Goal: Task Accomplishment & Management: Use online tool/utility

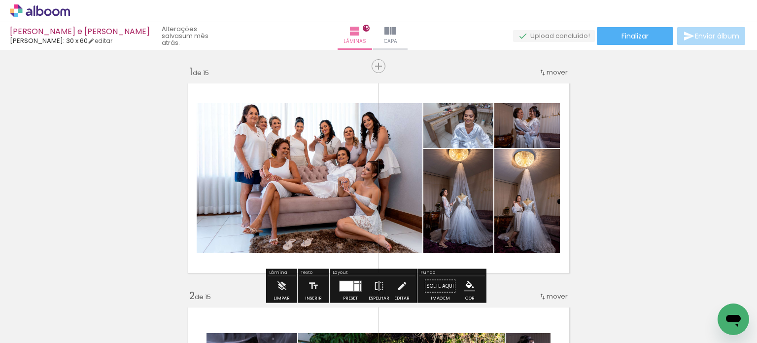
click at [717, 29] on paper-button "Enviar álbum" at bounding box center [712, 36] width 68 height 18
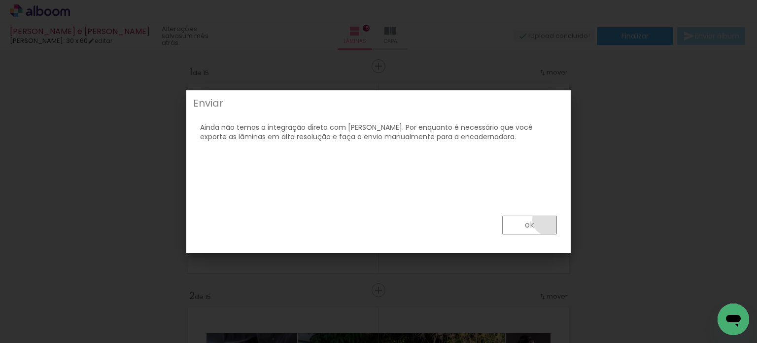
click at [0, 0] on paper-button "ok" at bounding box center [0, 0] width 0 height 0
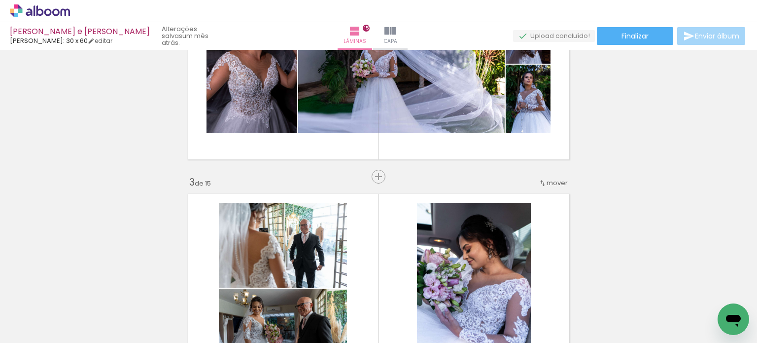
scroll to position [345, 0]
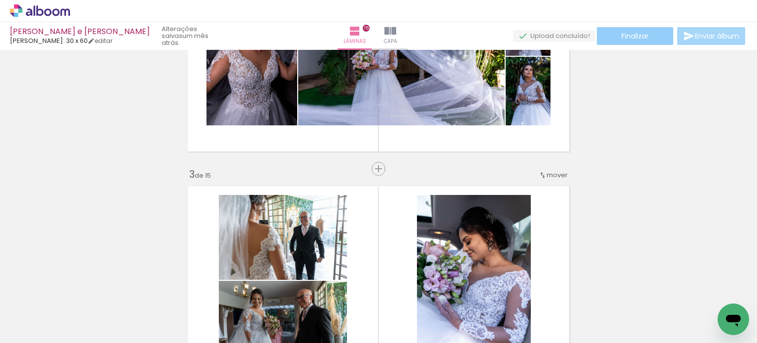
click at [636, 36] on span "Finalizar" at bounding box center [635, 36] width 27 height 7
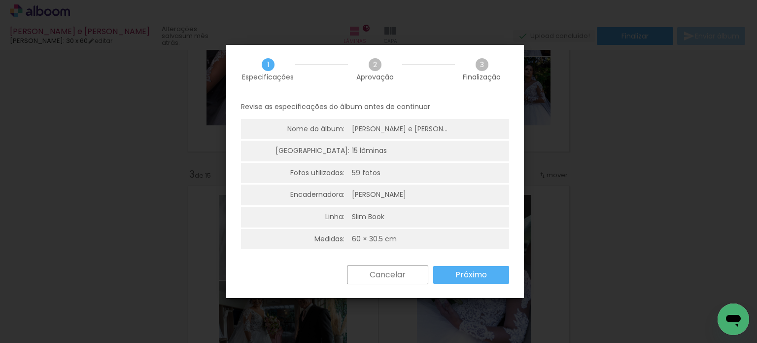
scroll to position [2, 0]
